Goal: Information Seeking & Learning: Learn about a topic

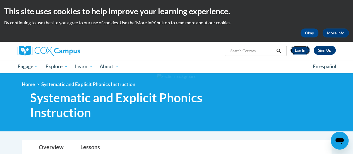
click at [303, 48] on link "Log In" at bounding box center [299, 50] width 19 height 9
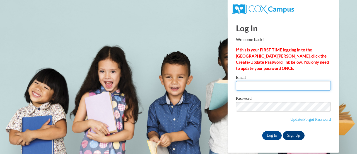
click at [260, 87] on input "Email" at bounding box center [283, 85] width 95 height 9
type input "emily.evitts@rusd.org"
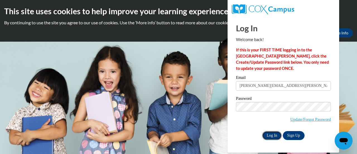
click at [269, 137] on input "Log In" at bounding box center [272, 135] width 20 height 9
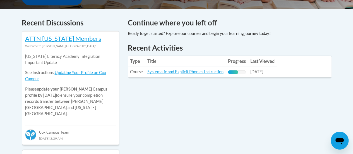
scroll to position [239, 0]
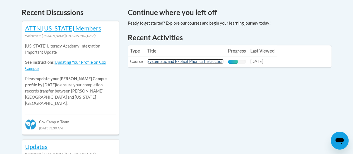
click at [192, 60] on link "Systematic and Explicit Phonics Instruction" at bounding box center [185, 61] width 76 height 5
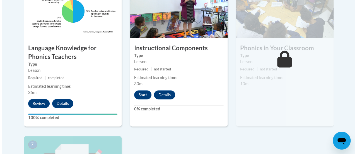
scroll to position [365, 0]
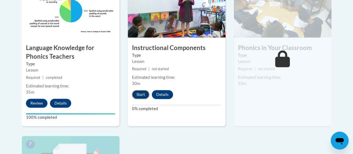
click at [142, 97] on button "Start" at bounding box center [140, 94] width 17 height 9
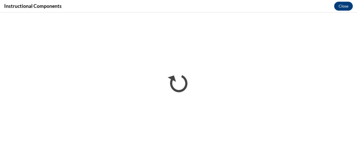
scroll to position [0, 0]
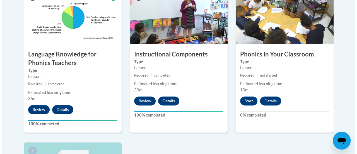
scroll to position [358, 0]
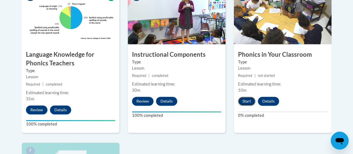
click at [249, 101] on button "Start" at bounding box center [246, 100] width 17 height 9
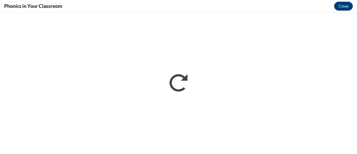
scroll to position [0, 0]
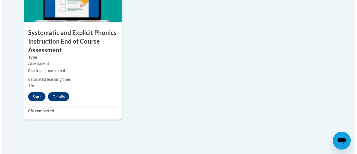
scroll to position [536, 0]
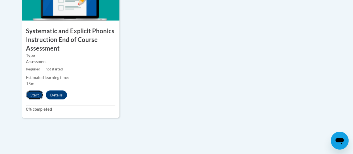
click at [28, 94] on button "Start" at bounding box center [34, 94] width 17 height 9
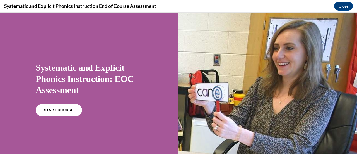
scroll to position [0, 0]
click at [56, 110] on span "START COURSE" at bounding box center [58, 110] width 31 height 4
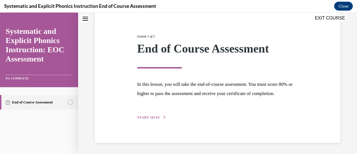
scroll to position [65, 0]
click at [146, 117] on span "START QUIZ" at bounding box center [148, 117] width 23 height 4
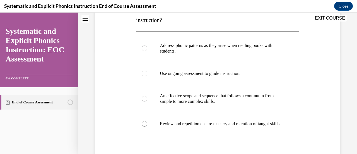
scroll to position [103, 0]
click at [160, 93] on p "An effective scope and sequence that follows a continuum from simple to more co…" at bounding box center [222, 97] width 125 height 11
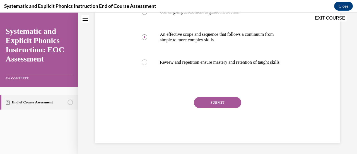
click at [208, 101] on button "SUBMIT" at bounding box center [217, 102] width 47 height 11
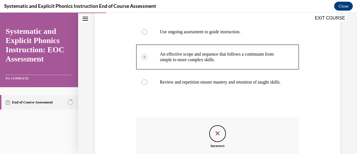
scroll to position [215, 0]
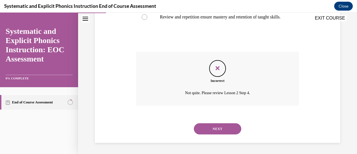
click at [218, 129] on button "NEXT" at bounding box center [217, 128] width 47 height 11
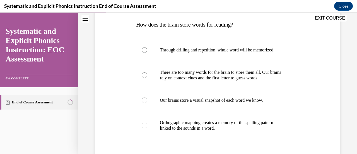
scroll to position [88, 0]
click at [222, 124] on p "Orthographic mapping creates a memory of the spelling pattern linked to the sou…" at bounding box center [222, 124] width 125 height 11
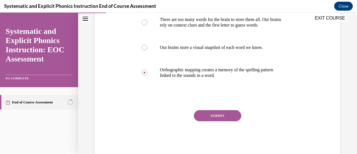
click at [220, 118] on button "SUBMIT" at bounding box center [217, 115] width 47 height 11
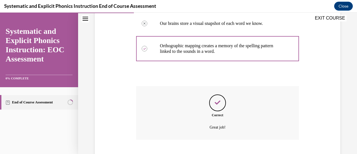
scroll to position [198, 0]
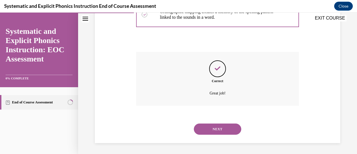
click at [226, 126] on button "NEXT" at bounding box center [217, 128] width 47 height 11
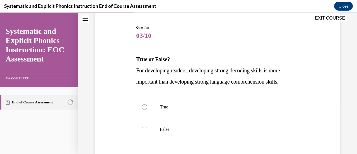
scroll to position [55, 0]
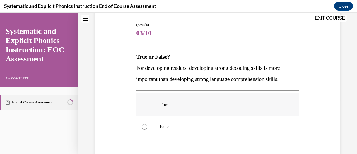
click at [207, 107] on p "True" at bounding box center [222, 104] width 125 height 6
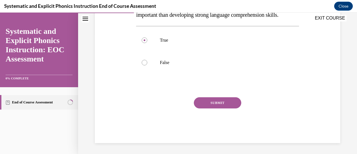
click at [207, 103] on button "SUBMIT" at bounding box center [217, 102] width 47 height 11
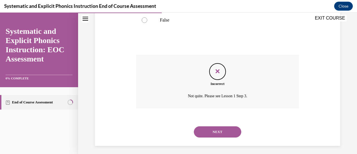
scroll to position [164, 0]
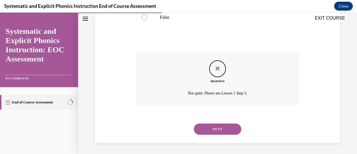
click at [220, 127] on button "NEXT" at bounding box center [217, 128] width 47 height 11
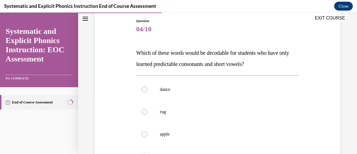
scroll to position [120, 0]
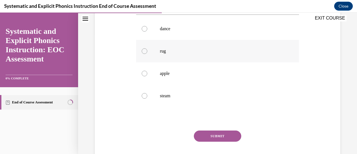
click at [179, 52] on p "rug" at bounding box center [222, 51] width 125 height 6
click at [208, 134] on button "SUBMIT" at bounding box center [217, 135] width 47 height 11
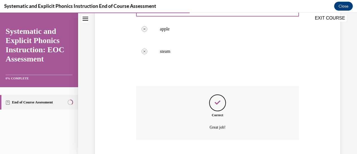
scroll to position [198, 0]
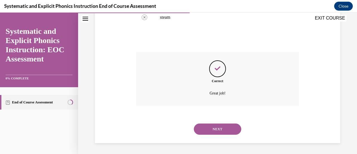
click at [208, 134] on div "NEXT" at bounding box center [217, 129] width 162 height 22
click at [203, 131] on button "NEXT" at bounding box center [217, 128] width 47 height 11
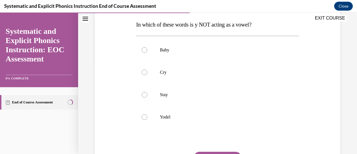
scroll to position [88, 0]
click at [190, 115] on p "Yodel" at bounding box center [222, 117] width 125 height 6
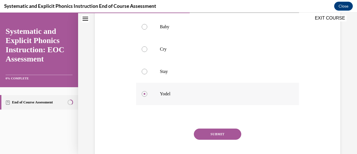
scroll to position [111, 0]
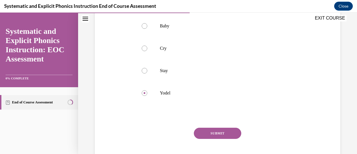
click at [213, 134] on button "SUBMIT" at bounding box center [217, 132] width 47 height 11
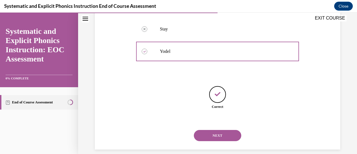
scroll to position [159, 0]
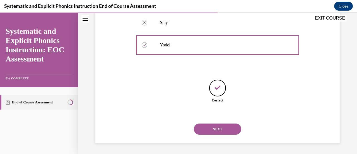
click at [210, 130] on button "NEXT" at bounding box center [217, 128] width 47 height 11
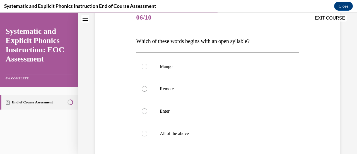
scroll to position [73, 0]
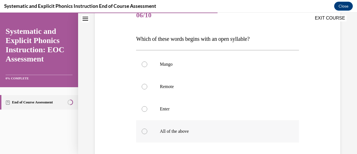
click at [193, 129] on p "All of the above" at bounding box center [222, 131] width 125 height 6
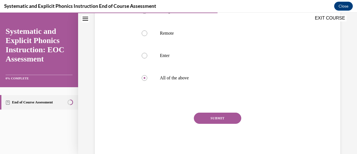
click at [216, 120] on button "SUBMIT" at bounding box center [217, 117] width 47 height 11
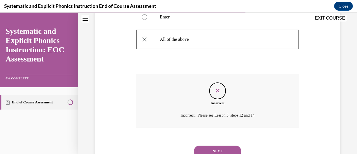
scroll to position [164, 0]
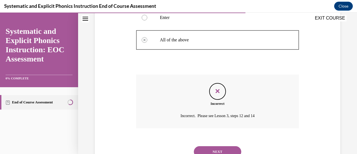
click at [218, 148] on button "NEXT" at bounding box center [217, 151] width 47 height 11
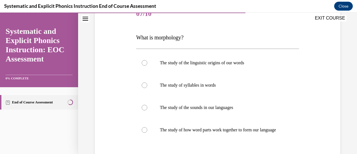
scroll to position [75, 0]
click at [213, 131] on p "The study of how word parts work together to form our language" at bounding box center [222, 130] width 125 height 6
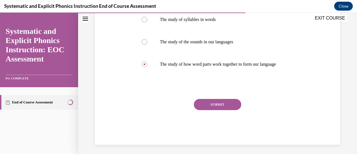
click at [224, 110] on button "SUBMIT" at bounding box center [217, 104] width 47 height 11
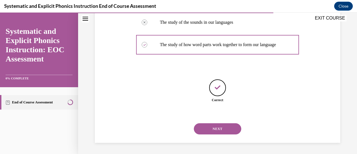
scroll to position [165, 0]
click at [224, 110] on div "Correct" at bounding box center [217, 96] width 162 height 34
click at [218, 127] on button "NEXT" at bounding box center [217, 128] width 47 height 11
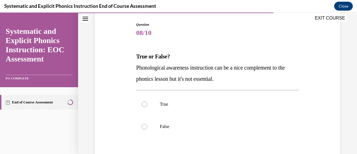
scroll to position [56, 0]
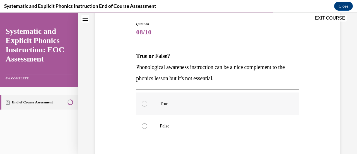
click at [208, 105] on p "True" at bounding box center [222, 104] width 125 height 6
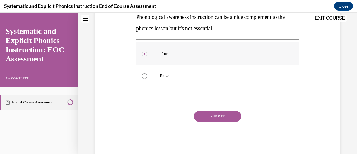
scroll to position [109, 0]
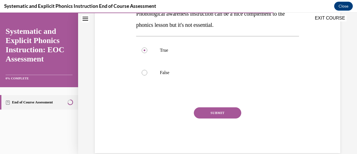
click at [212, 112] on button "SUBMIT" at bounding box center [217, 112] width 47 height 11
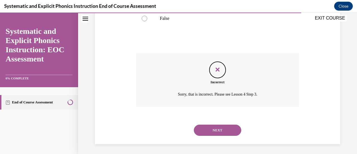
scroll to position [164, 0]
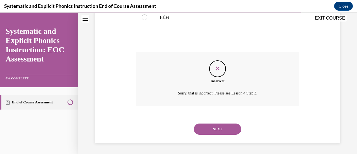
click at [221, 130] on button "NEXT" at bounding box center [217, 128] width 47 height 11
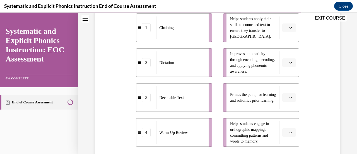
scroll to position [135, 0]
click at [289, 98] on icon "button" at bounding box center [290, 97] width 3 height 3
click at [283, 85] on span "4" at bounding box center [283, 84] width 2 height 4
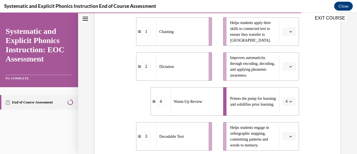
scroll to position [130, 0]
click at [290, 33] on button "button" at bounding box center [289, 32] width 14 height 8
click at [284, 79] on span "3" at bounding box center [283, 77] width 2 height 4
click at [288, 137] on span "button" at bounding box center [290, 136] width 4 height 4
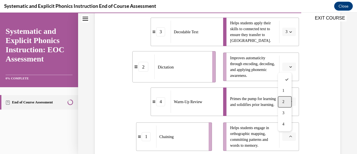
click at [286, 102] on div "2" at bounding box center [285, 101] width 14 height 11
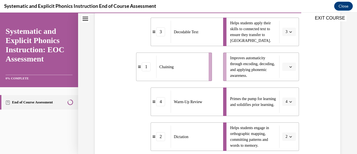
click at [289, 67] on icon "button" at bounding box center [290, 66] width 3 height 1
click at [286, 92] on div "1" at bounding box center [285, 89] width 14 height 11
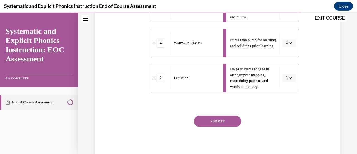
scroll to position [194, 0]
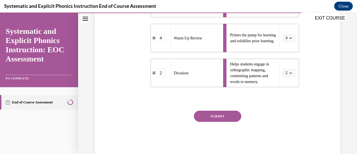
click at [205, 116] on button "SUBMIT" at bounding box center [217, 115] width 47 height 11
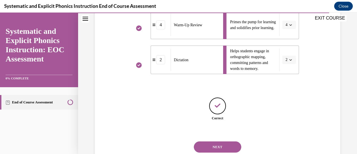
scroll to position [207, 0]
click at [209, 145] on button "NEXT" at bounding box center [217, 146] width 47 height 11
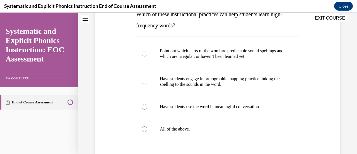
scroll to position [98, 0]
click at [203, 126] on p "All of the above." at bounding box center [222, 129] width 125 height 6
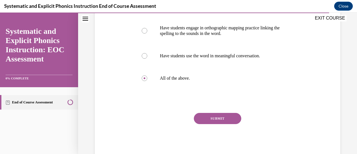
click at [204, 119] on button "SUBMIT" at bounding box center [217, 118] width 47 height 11
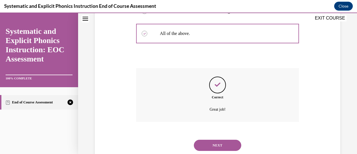
scroll to position [209, 0]
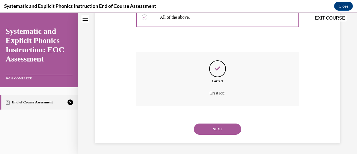
click at [213, 126] on button "NEXT" at bounding box center [217, 128] width 47 height 11
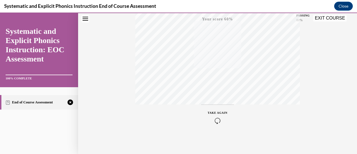
scroll to position [144, 0]
click at [215, 115] on div "TAKE AGAIN" at bounding box center [218, 116] width 20 height 13
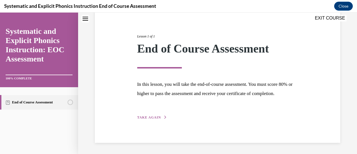
click at [154, 117] on span "TAKE AGAIN" at bounding box center [149, 117] width 24 height 4
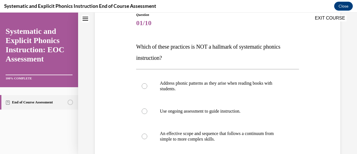
scroll to position [62, 0]
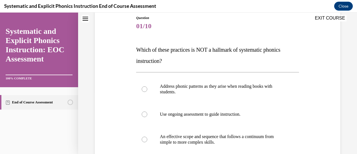
click at [154, 117] on div at bounding box center [217, 114] width 162 height 22
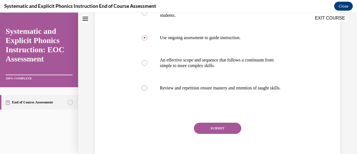
click at [215, 133] on button "SUBMIT" at bounding box center [217, 127] width 47 height 11
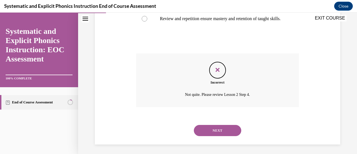
scroll to position [215, 0]
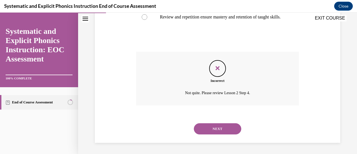
click at [210, 128] on button "NEXT" at bounding box center [217, 128] width 47 height 11
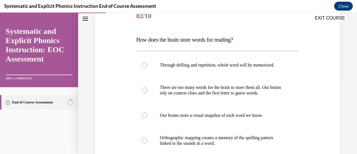
scroll to position [72, 0]
click at [210, 128] on div at bounding box center [217, 140] width 162 height 28
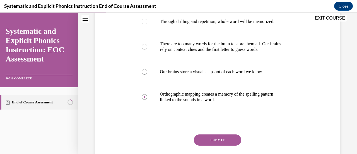
scroll to position [116, 0]
click at [218, 141] on button "SUBMIT" at bounding box center [217, 139] width 47 height 11
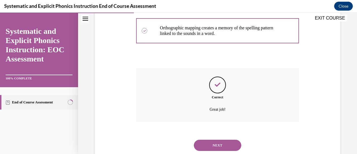
scroll to position [198, 0]
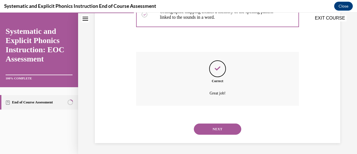
click at [213, 127] on button "NEXT" at bounding box center [217, 128] width 47 height 11
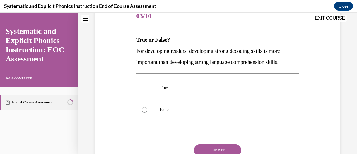
scroll to position [73, 0]
click at [206, 109] on p "False" at bounding box center [222, 109] width 125 height 6
click at [208, 150] on button "SUBMIT" at bounding box center [217, 149] width 47 height 11
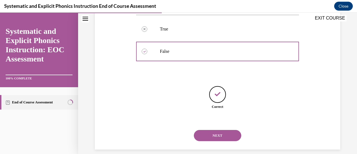
scroll to position [137, 0]
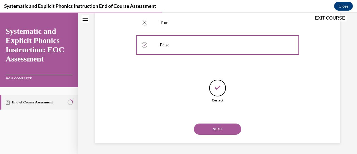
click at [212, 130] on button "NEXT" at bounding box center [217, 128] width 47 height 11
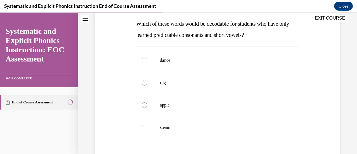
scroll to position [88, 0]
click at [205, 87] on div at bounding box center [217, 82] width 162 height 22
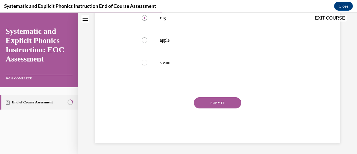
click at [211, 100] on button "SUBMIT" at bounding box center [217, 102] width 47 height 11
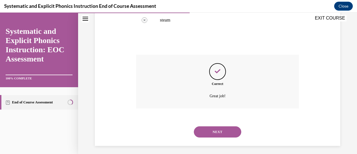
scroll to position [198, 0]
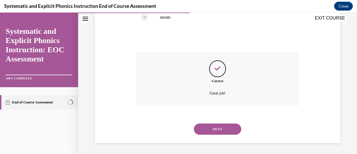
click at [216, 132] on button "NEXT" at bounding box center [217, 128] width 47 height 11
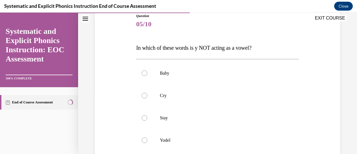
scroll to position [67, 0]
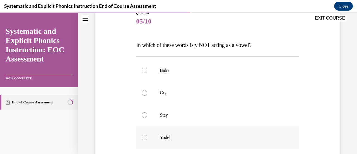
drag, startPoint x: 216, startPoint y: 132, endPoint x: 161, endPoint y: 140, distance: 55.8
click at [161, 140] on div "Yodel" at bounding box center [217, 137] width 162 height 22
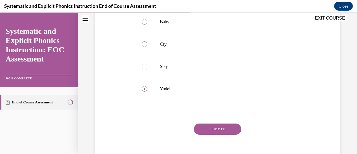
click at [208, 126] on button "SUBMIT" at bounding box center [217, 128] width 47 height 11
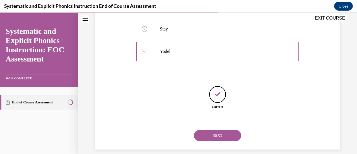
scroll to position [159, 0]
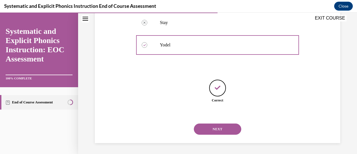
click at [210, 129] on button "NEXT" at bounding box center [217, 128] width 47 height 11
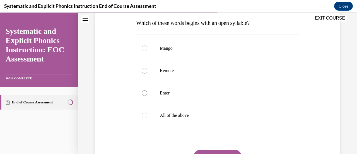
scroll to position [93, 0]
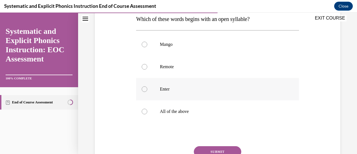
click at [183, 91] on p "Enter" at bounding box center [222, 89] width 125 height 6
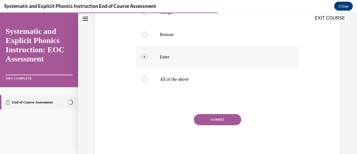
scroll to position [127, 0]
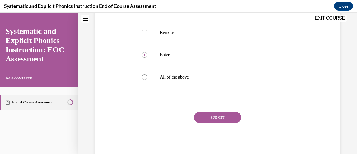
click at [217, 119] on button "SUBMIT" at bounding box center [217, 116] width 47 height 11
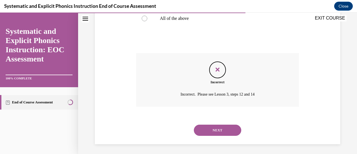
scroll to position [187, 0]
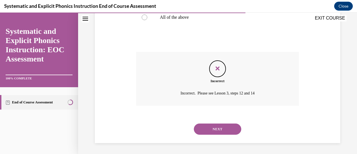
click at [220, 129] on button "NEXT" at bounding box center [217, 128] width 47 height 11
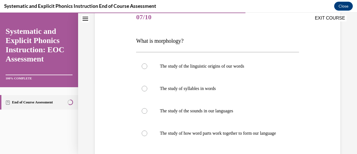
scroll to position [79, 0]
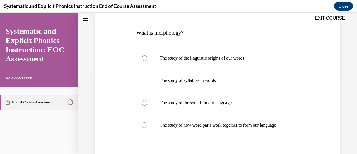
click at [220, 128] on p "The study of how word parts work together to form our language" at bounding box center [222, 125] width 125 height 6
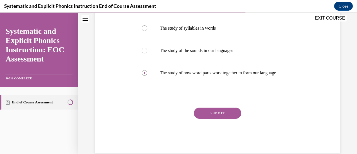
scroll to position [132, 0]
click at [214, 118] on button "SUBMIT" at bounding box center [217, 112] width 47 height 11
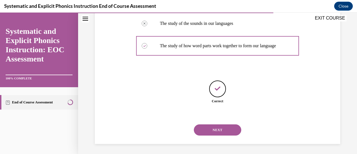
scroll to position [165, 0]
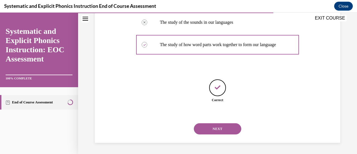
click at [217, 127] on button "NEXT" at bounding box center [217, 128] width 47 height 11
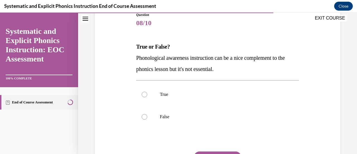
scroll to position [66, 0]
click at [210, 114] on p "False" at bounding box center [222, 116] width 125 height 6
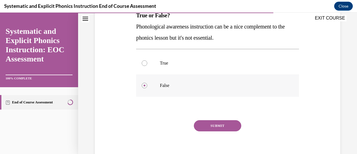
scroll to position [97, 0]
click at [214, 125] on button "SUBMIT" at bounding box center [217, 125] width 47 height 11
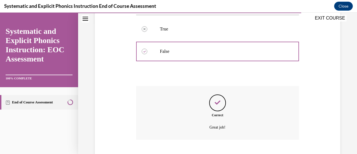
scroll to position [164, 0]
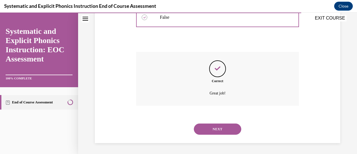
click at [212, 129] on button "NEXT" at bounding box center [217, 128] width 47 height 11
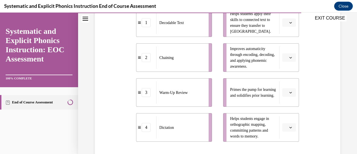
scroll to position [140, 0]
click at [288, 92] on span "button" at bounding box center [290, 92] width 4 height 4
drag, startPoint x: 286, startPoint y: 68, endPoint x: 309, endPoint y: 78, distance: 25.0
click at [309, 78] on div "Question 09/10 Match these instructional components from an effective phonics l…" at bounding box center [217, 65] width 248 height 289
click at [289, 92] on icon "button" at bounding box center [290, 92] width 3 height 3
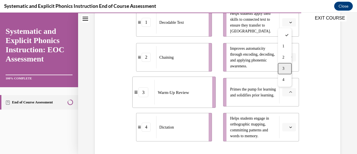
click at [282, 69] on span "3" at bounding box center [283, 68] width 2 height 4
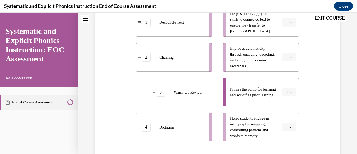
scroll to position [132, 0]
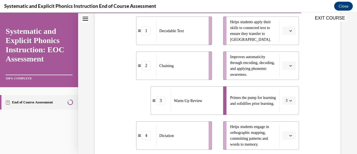
click at [288, 32] on span "button" at bounding box center [290, 31] width 4 height 4
click at [285, 53] on div "1" at bounding box center [285, 53] width 14 height 11
click at [289, 135] on icon "button" at bounding box center [290, 135] width 3 height 3
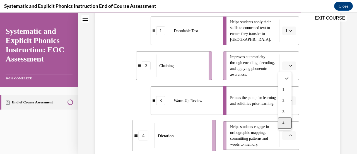
click at [286, 125] on div "4" at bounding box center [285, 122] width 14 height 11
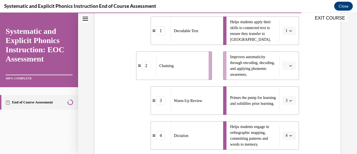
click at [285, 62] on button "button" at bounding box center [289, 65] width 14 height 8
click at [283, 96] on div "2" at bounding box center [285, 99] width 14 height 11
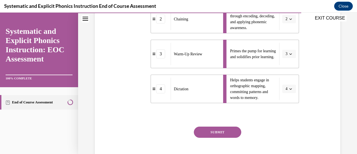
scroll to position [179, 0]
click at [220, 131] on button "SUBMIT" at bounding box center [217, 131] width 47 height 11
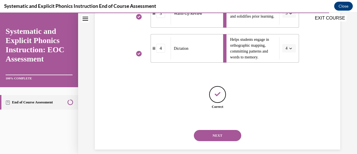
scroll to position [225, 0]
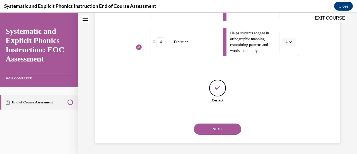
click at [220, 131] on button "NEXT" at bounding box center [217, 128] width 47 height 11
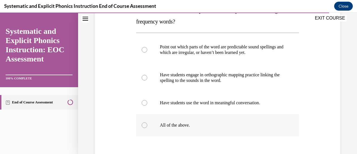
click at [220, 131] on div at bounding box center [217, 125] width 162 height 22
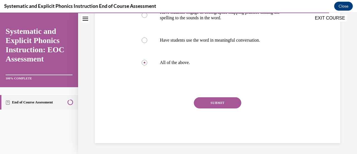
click at [218, 105] on button "SUBMIT" at bounding box center [217, 102] width 47 height 11
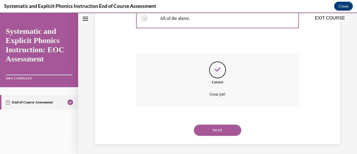
scroll to position [209, 0]
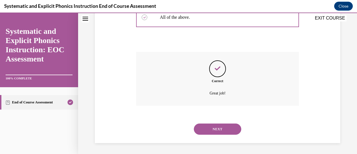
click at [216, 131] on button "NEXT" at bounding box center [217, 128] width 47 height 11
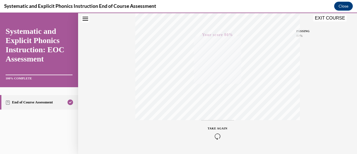
scroll to position [144, 0]
click at [332, 16] on button "EXIT COURSE" at bounding box center [329, 18] width 33 height 7
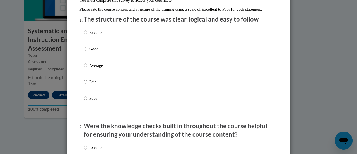
scroll to position [67, 0]
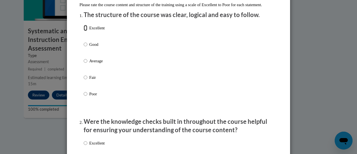
click at [84, 31] on input "Excellent" at bounding box center [86, 28] width 4 height 6
radio input "true"
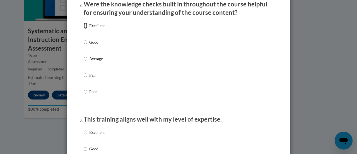
click at [84, 29] on input "Excellent" at bounding box center [86, 26] width 4 height 6
radio input "true"
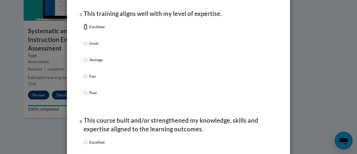
click at [84, 30] on input "Excellent" at bounding box center [86, 27] width 4 height 6
radio input "true"
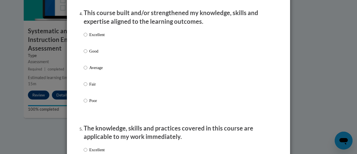
scroll to position [397, 0]
click at [84, 37] on input "Excellent" at bounding box center [86, 34] width 4 height 6
radio input "true"
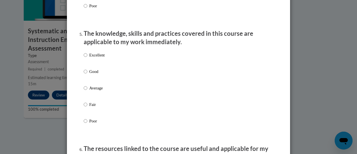
scroll to position [492, 0]
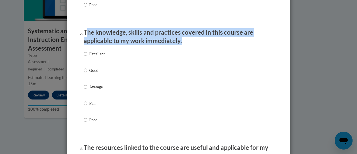
drag, startPoint x: 84, startPoint y: 39, endPoint x: 81, endPoint y: 58, distance: 19.8
click at [81, 58] on ol "The structure of the course was clear, logical and easy to follow. Excellent Go…" at bounding box center [178, 114] width 198 height 1059
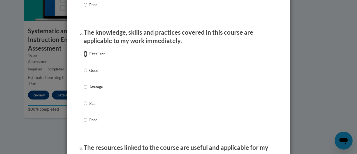
click at [84, 57] on input "Excellent" at bounding box center [86, 54] width 4 height 6
radio input "true"
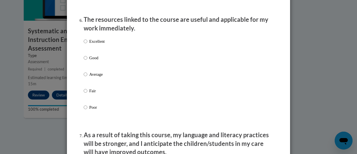
scroll to position [622, 0]
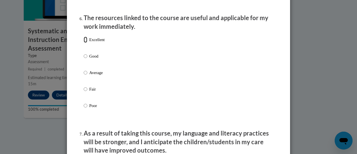
click at [84, 43] on input "Excellent" at bounding box center [86, 40] width 4 height 6
radio input "true"
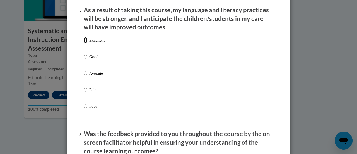
click at [84, 43] on input "Excellent" at bounding box center [86, 40] width 4 height 6
radio input "true"
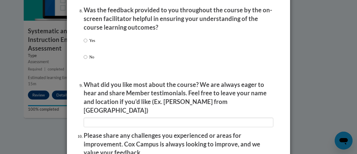
scroll to position [868, 0]
click at [84, 43] on input "Yes" at bounding box center [86, 40] width 4 height 6
radio input "true"
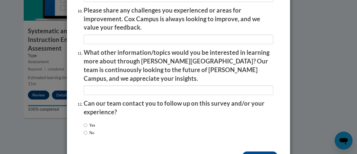
scroll to position [1005, 0]
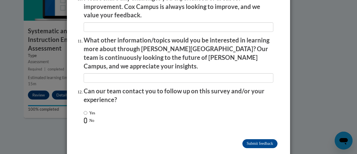
click at [84, 117] on input "No" at bounding box center [86, 120] width 4 height 6
radio input "true"
click at [261, 139] on input "Submit feedback" at bounding box center [259, 143] width 35 height 9
